Goal: Information Seeking & Learning: Learn about a topic

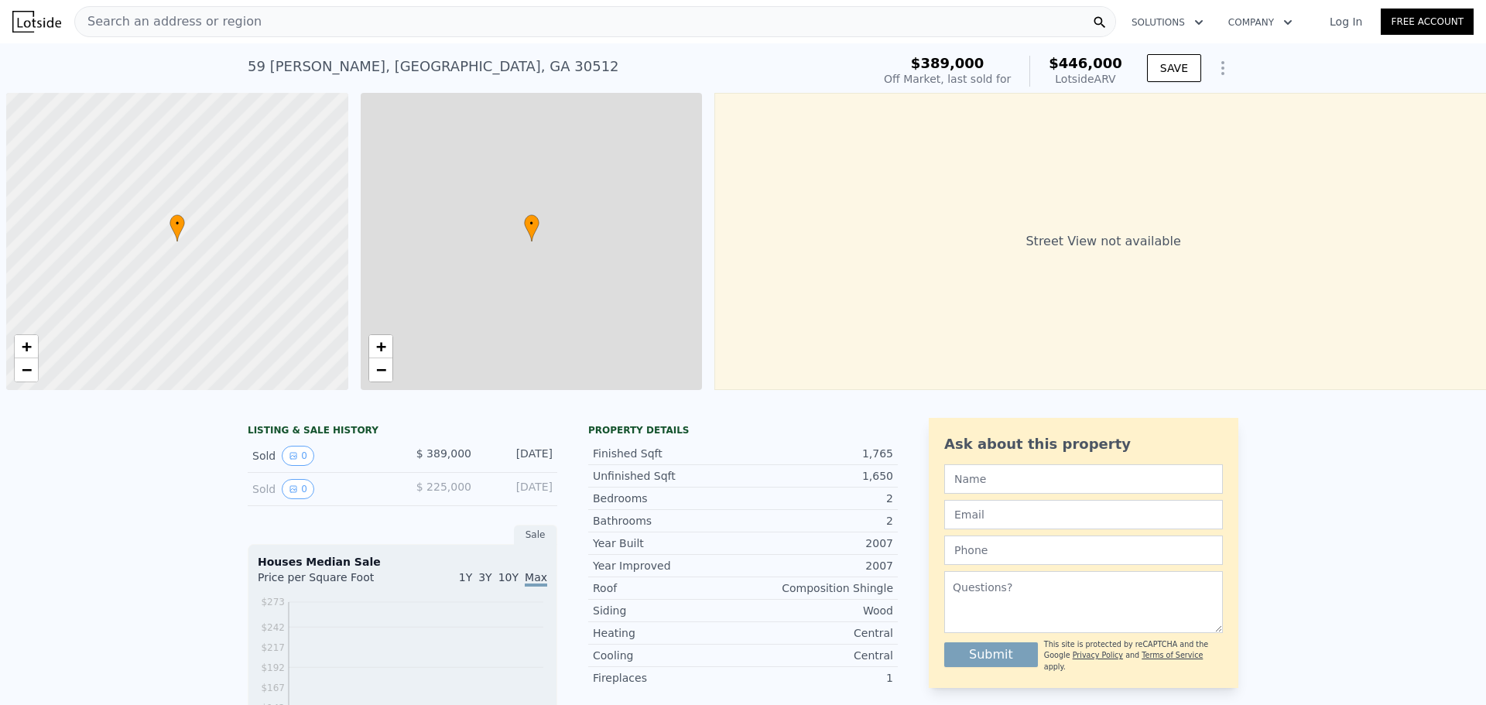
scroll to position [0, 6]
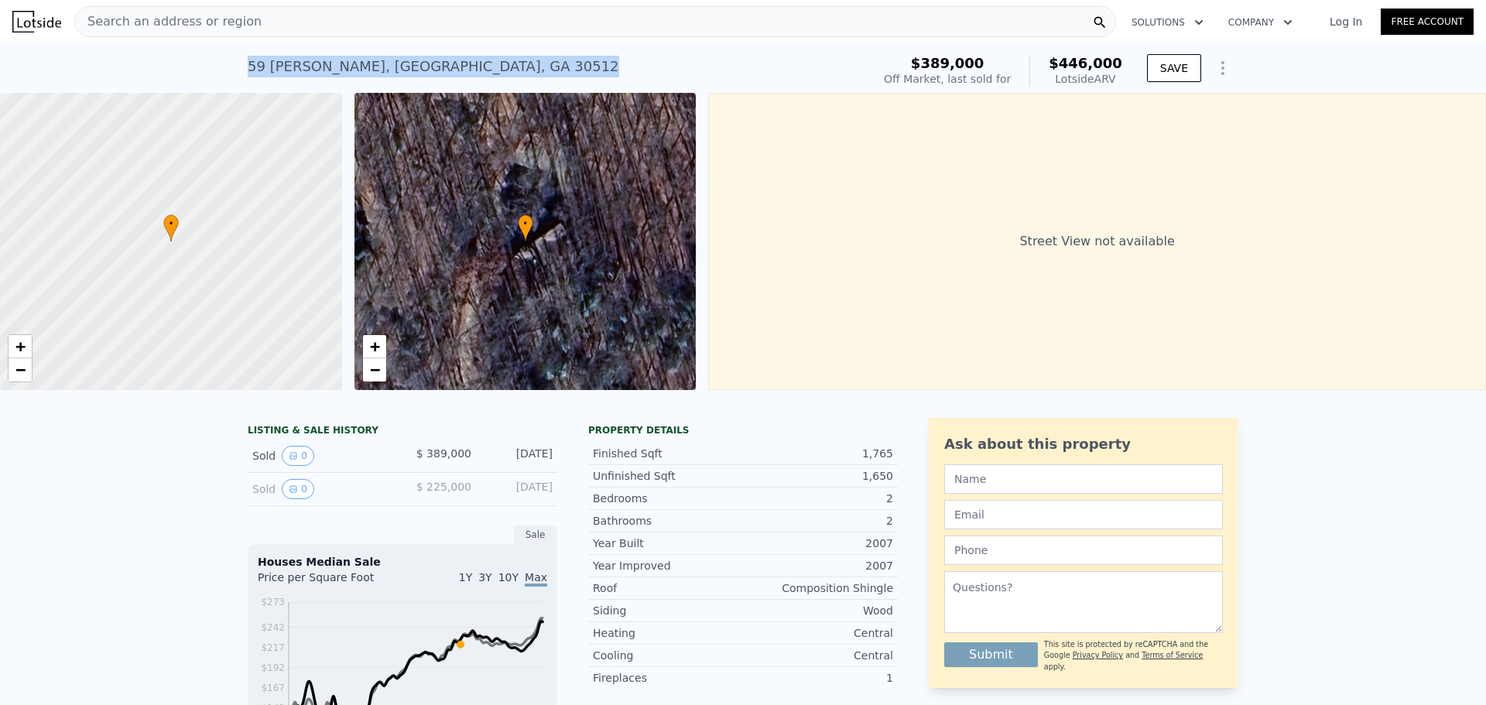
drag, startPoint x: 370, startPoint y: 72, endPoint x: 239, endPoint y: 72, distance: 130.8
click at [239, 72] on div "[STREET_ADDRESS][PERSON_NAME] Sold [DATE] for $389k (~ARV $446k ) $389,000 Off …" at bounding box center [743, 68] width 1486 height 50
copy div "[STREET_ADDRESS][PERSON_NAME]"
drag, startPoint x: 160, startPoint y: 280, endPoint x: 167, endPoint y: 188, distance: 92.4
click at [177, 143] on div at bounding box center [172, 237] width 410 height 357
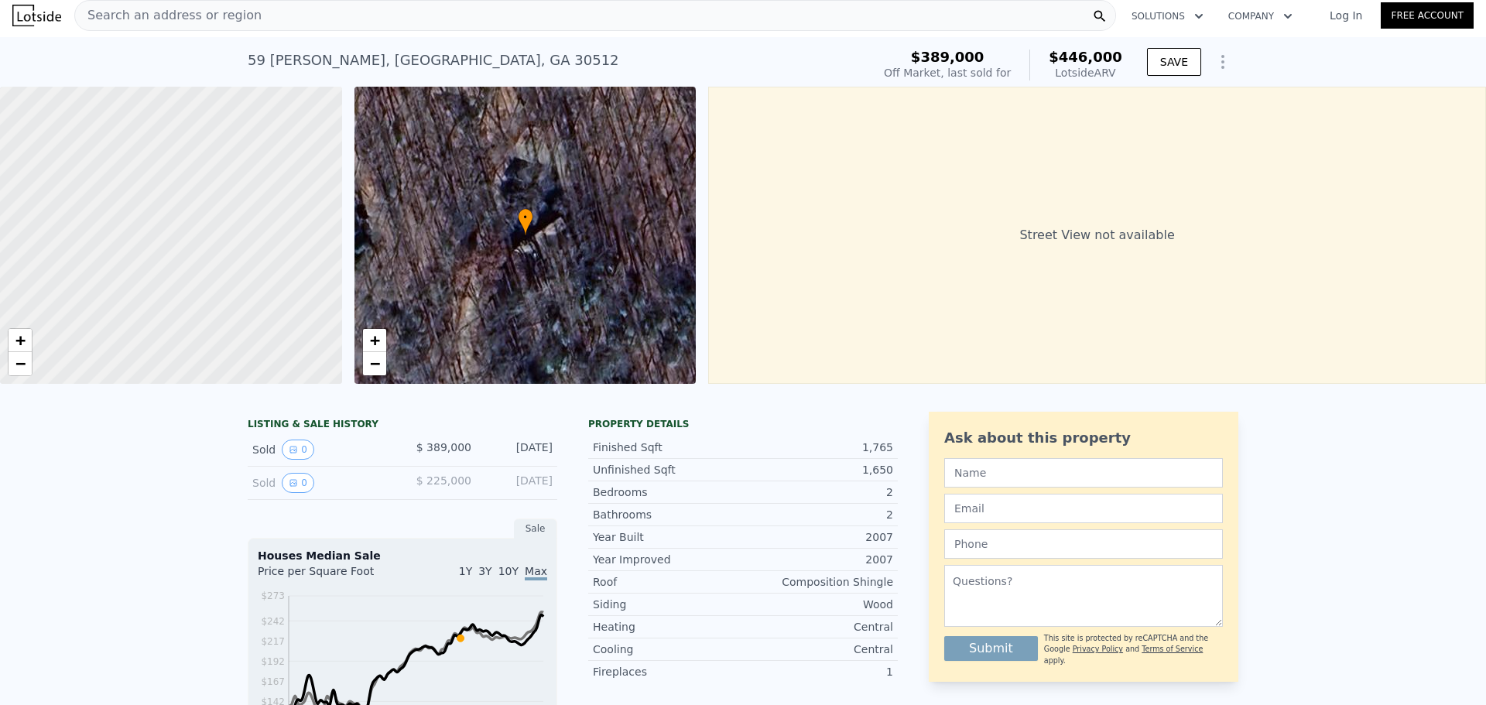
scroll to position [5, 0]
click at [25, 369] on span "−" at bounding box center [20, 364] width 10 height 19
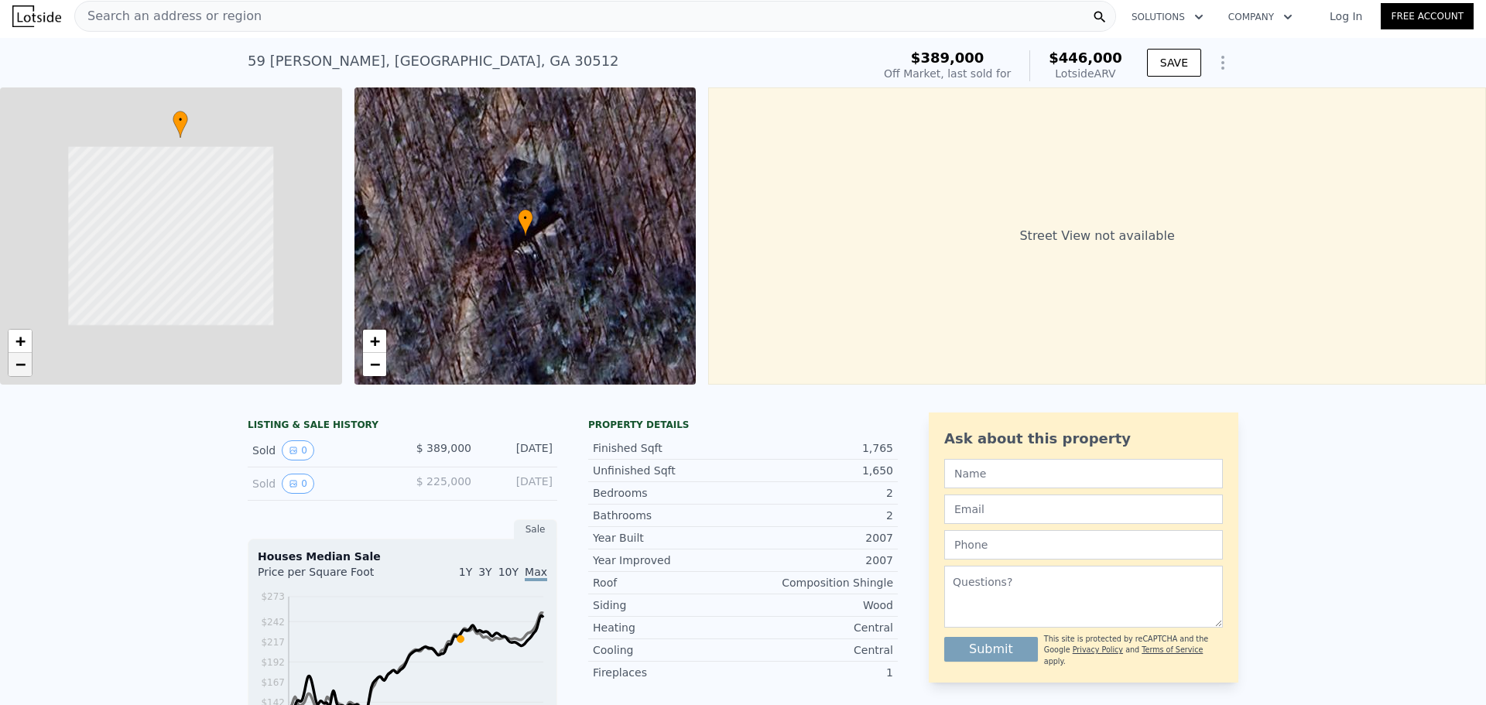
click at [25, 369] on span "−" at bounding box center [20, 364] width 10 height 19
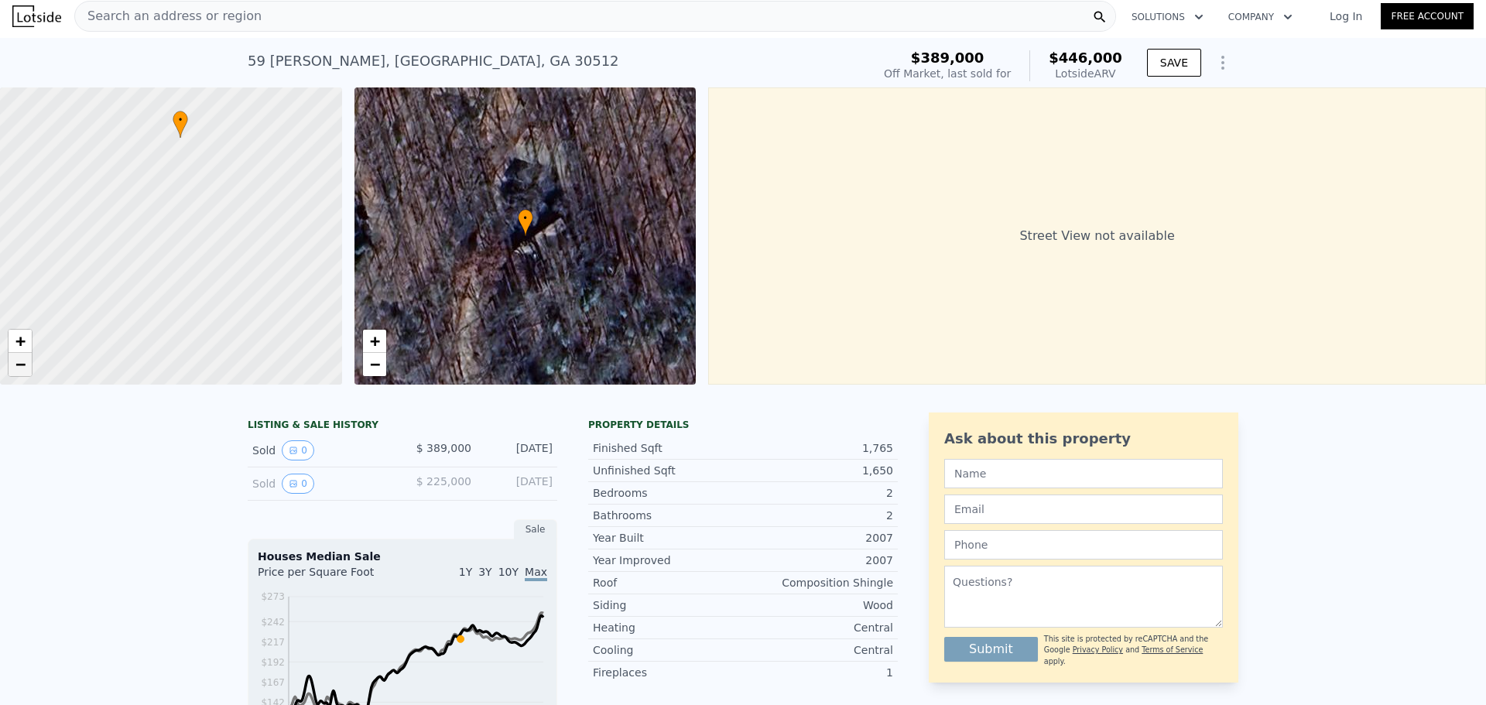
click at [25, 369] on span "−" at bounding box center [20, 364] width 10 height 19
drag, startPoint x: 238, startPoint y: 280, endPoint x: 217, endPoint y: 236, distance: 48.8
click at [217, 236] on div at bounding box center [165, 222] width 410 height 357
click at [20, 368] on span "−" at bounding box center [20, 364] width 10 height 19
drag, startPoint x: 172, startPoint y: 306, endPoint x: 211, endPoint y: 209, distance: 104.2
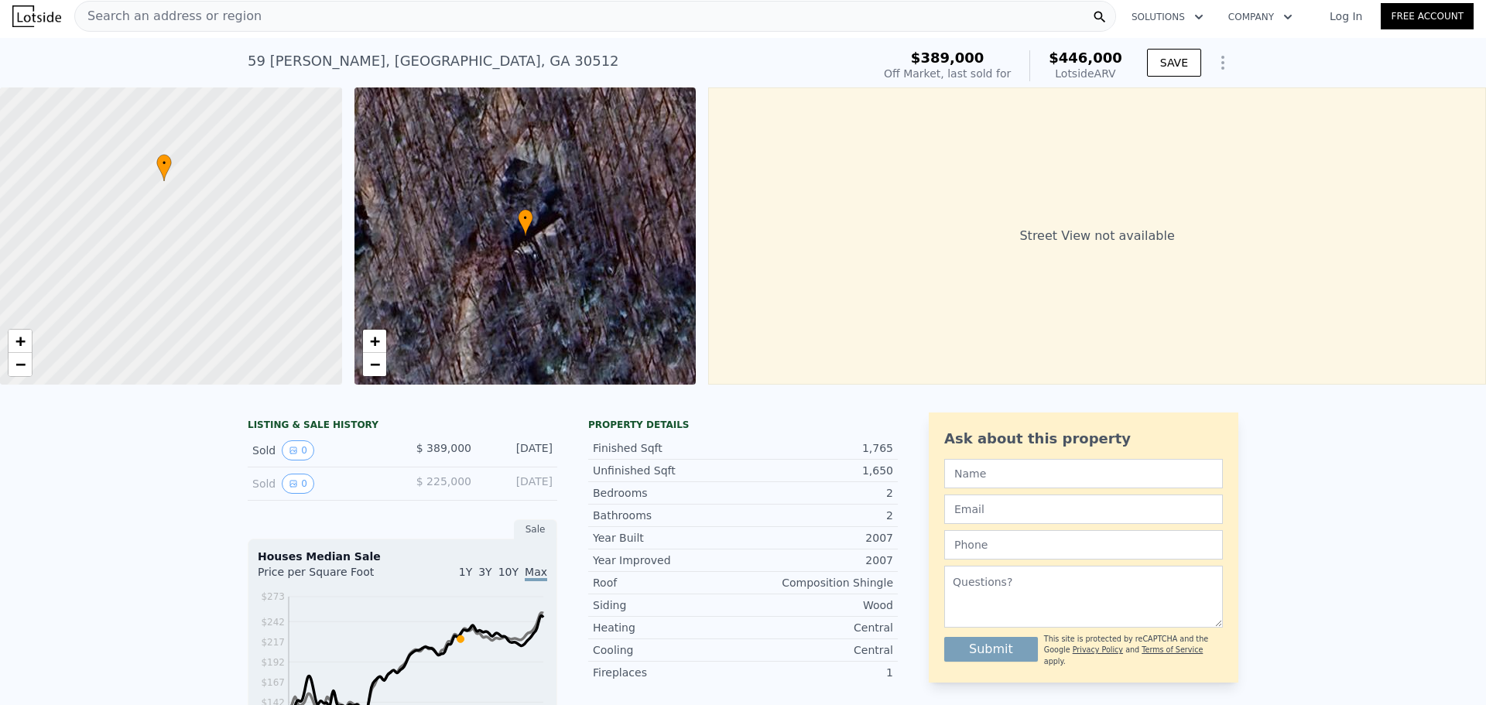
click at [209, 214] on div at bounding box center [172, 231] width 410 height 357
drag, startPoint x: 168, startPoint y: 266, endPoint x: 146, endPoint y: 189, distance: 79.9
click at [146, 189] on div at bounding box center [172, 235] width 410 height 357
drag, startPoint x: 177, startPoint y: 248, endPoint x: 157, endPoint y: 341, distance: 94.3
click at [157, 340] on div at bounding box center [168, 245] width 410 height 357
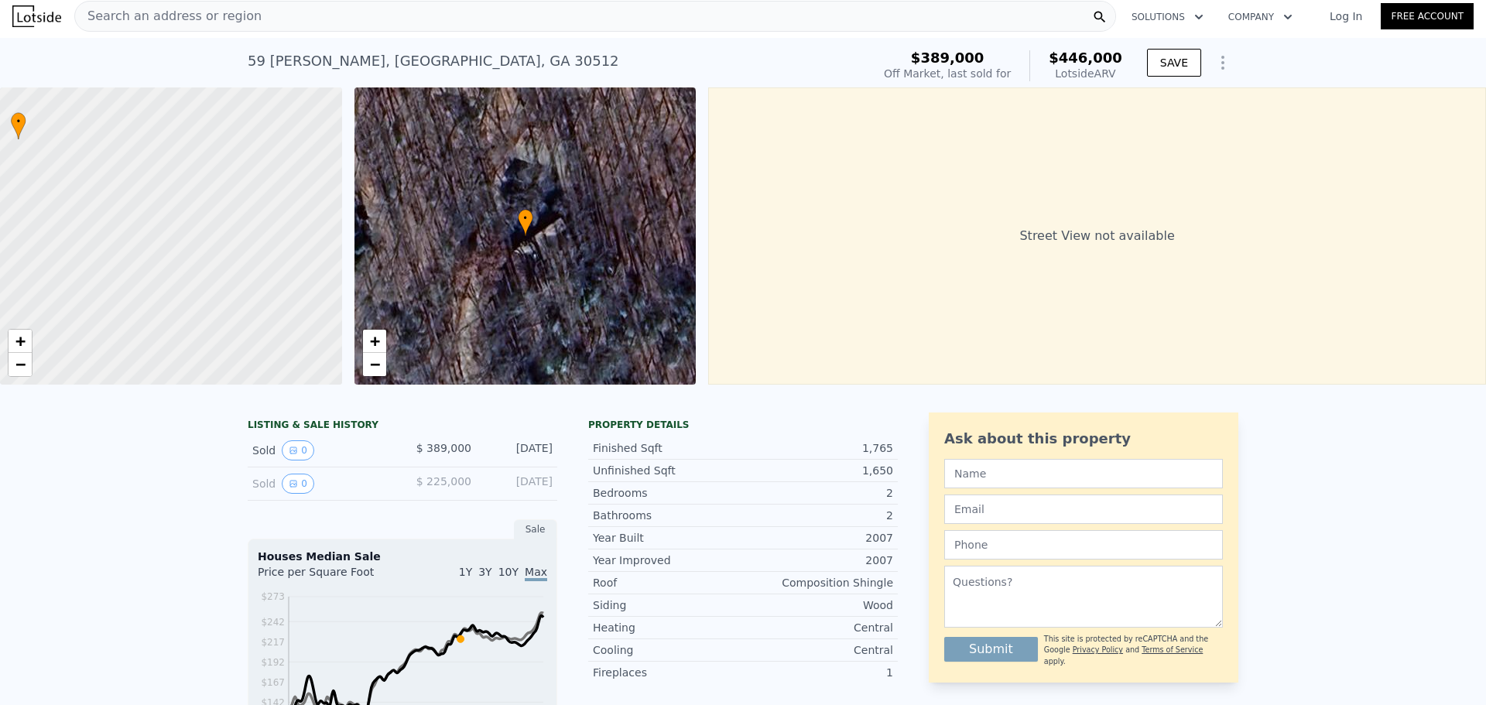
drag, startPoint x: 187, startPoint y: 261, endPoint x: 48, endPoint y: 344, distance: 161.4
click at [48, 341] on div at bounding box center [171, 236] width 410 height 357
drag, startPoint x: 410, startPoint y: 69, endPoint x: 335, endPoint y: 1, distance: 100.8
click at [238, 80] on div "[STREET_ADDRESS][PERSON_NAME] Sold [DATE] for $389k (~ARV $446k ) $389,000 Off …" at bounding box center [743, 63] width 1486 height 50
copy div "[STREET_ADDRESS][PERSON_NAME]"
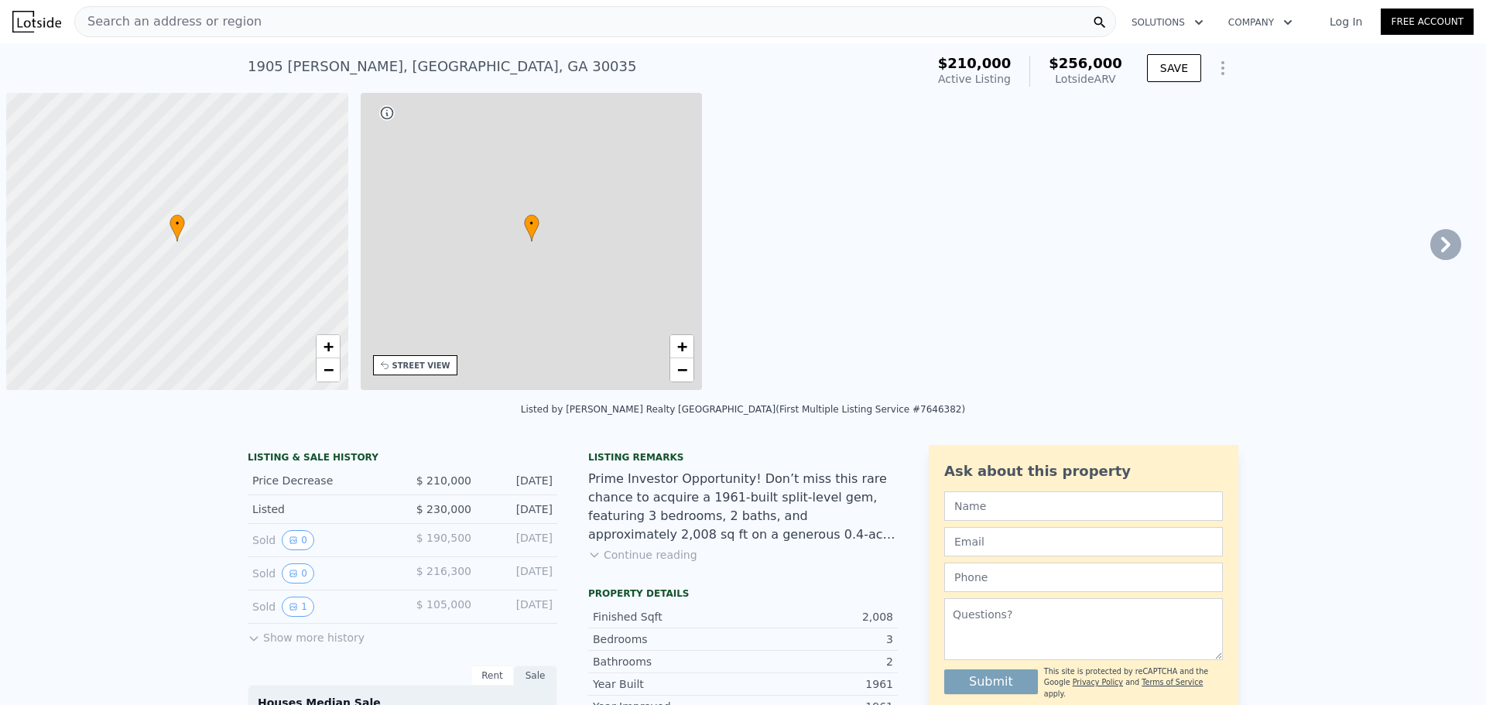
scroll to position [0, 6]
